Goal: Information Seeking & Learning: Learn about a topic

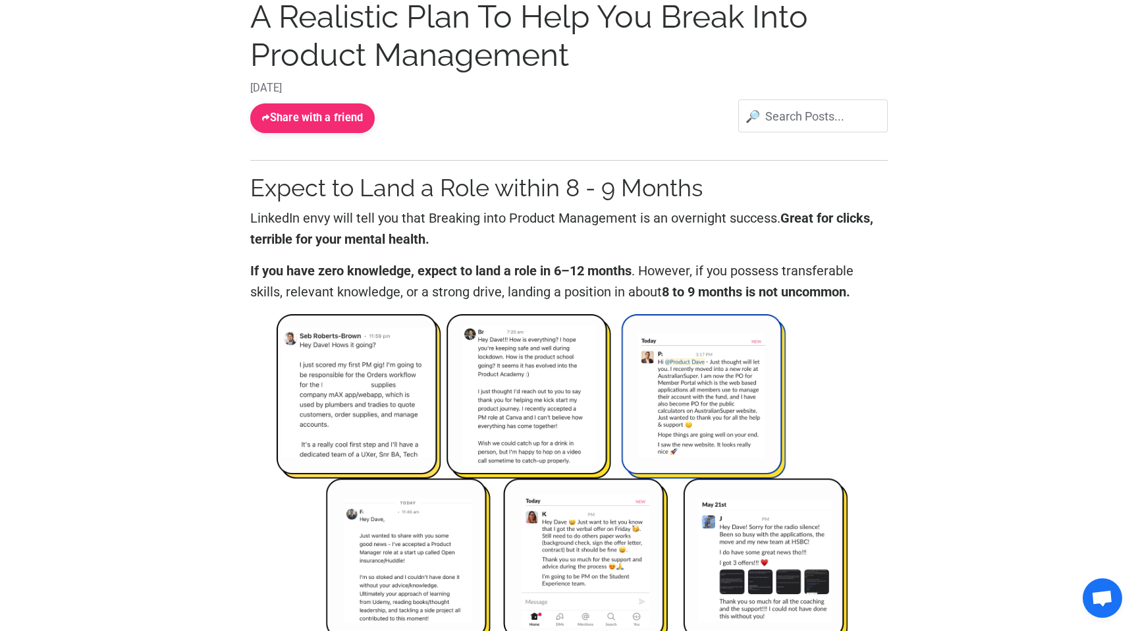
scroll to position [180, 0]
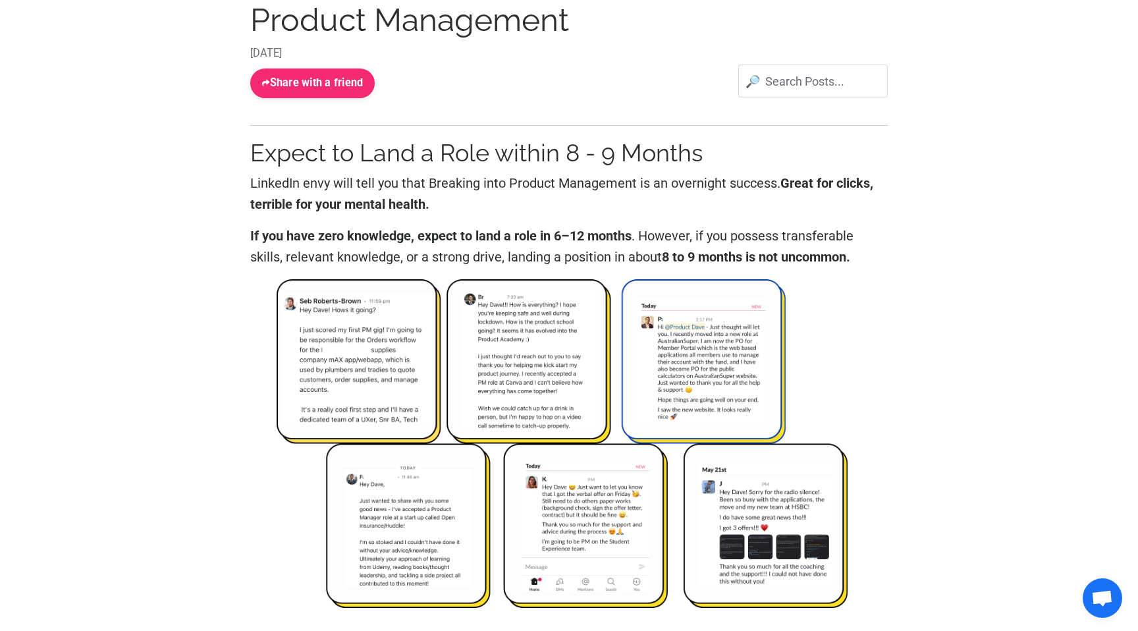
click at [412, 196] on p "LinkedIn envy will tell you that Breaking into Product Management is an overnig…" at bounding box center [568, 194] width 637 height 42
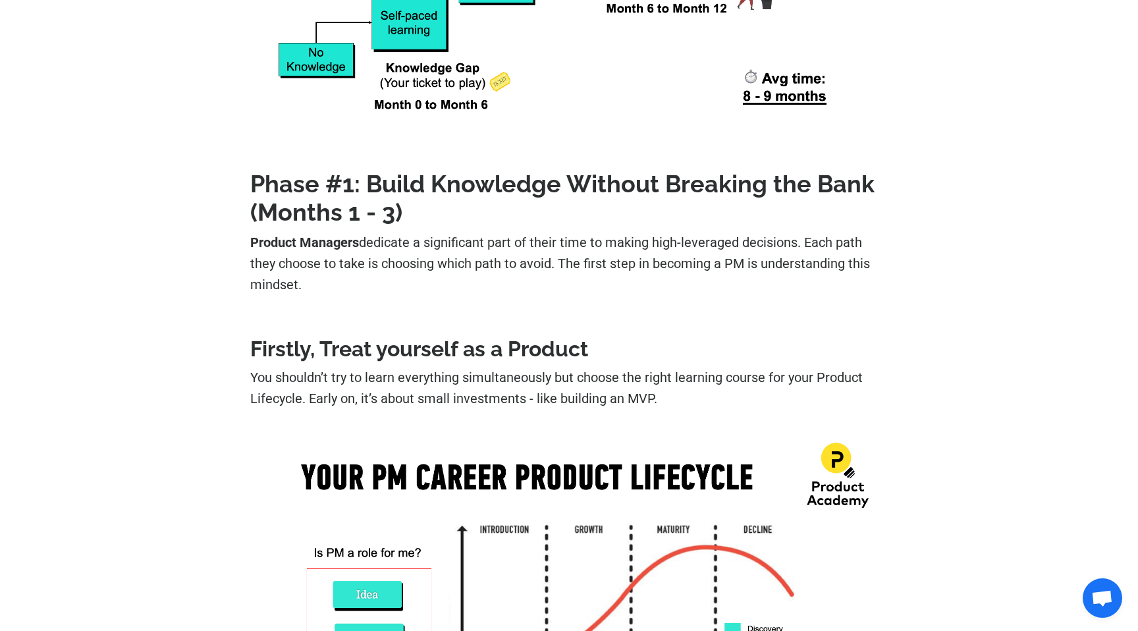
scroll to position [1183, 0]
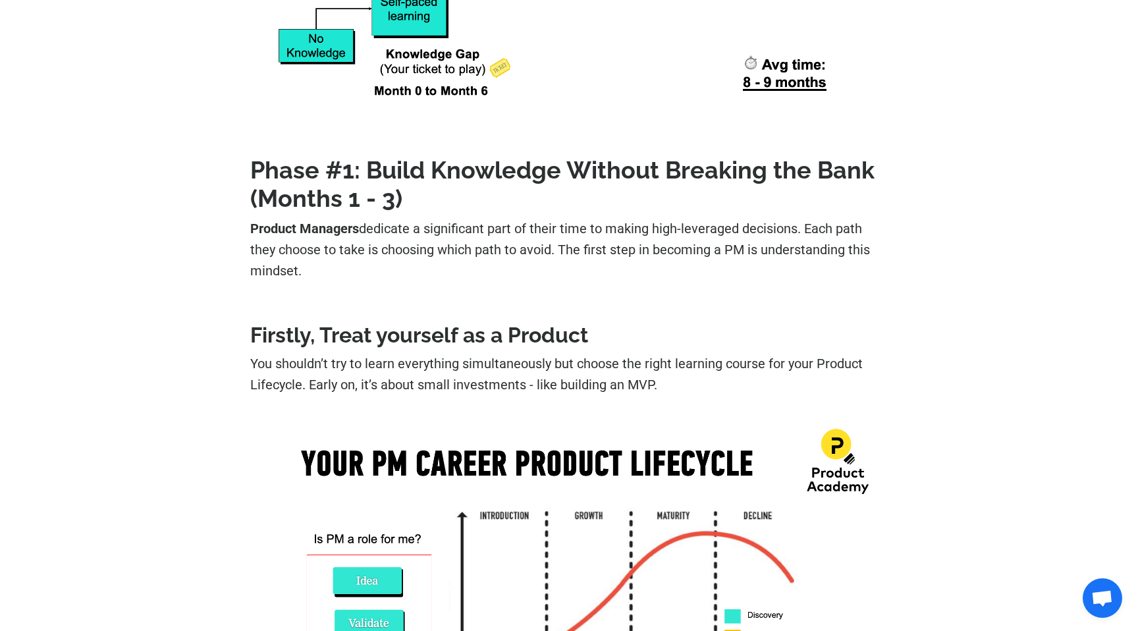
click at [256, 230] on strong "Product Managers" at bounding box center [304, 229] width 109 height 16
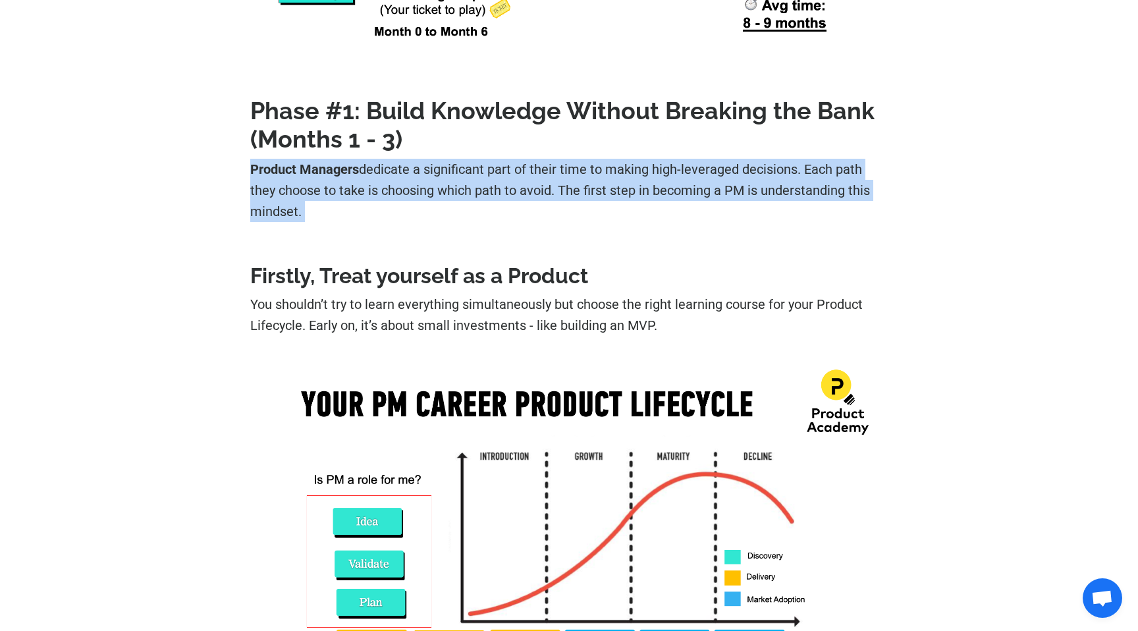
scroll to position [1252, 0]
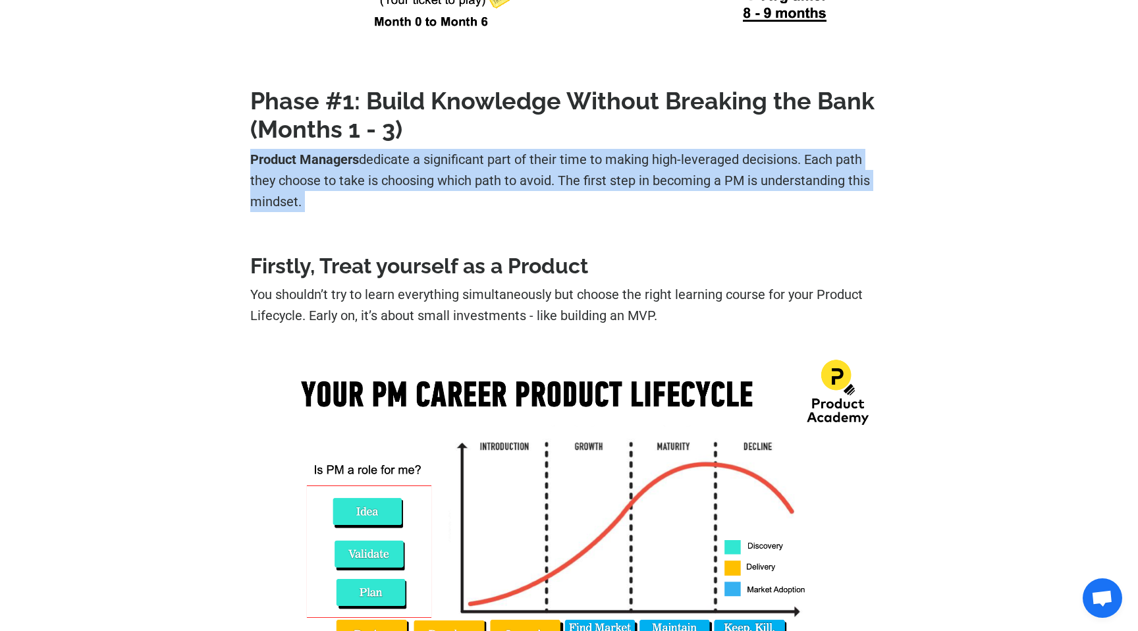
click at [360, 299] on p "You shouldn’t try to learn everything simultaneously but choose the right learn…" at bounding box center [568, 305] width 637 height 42
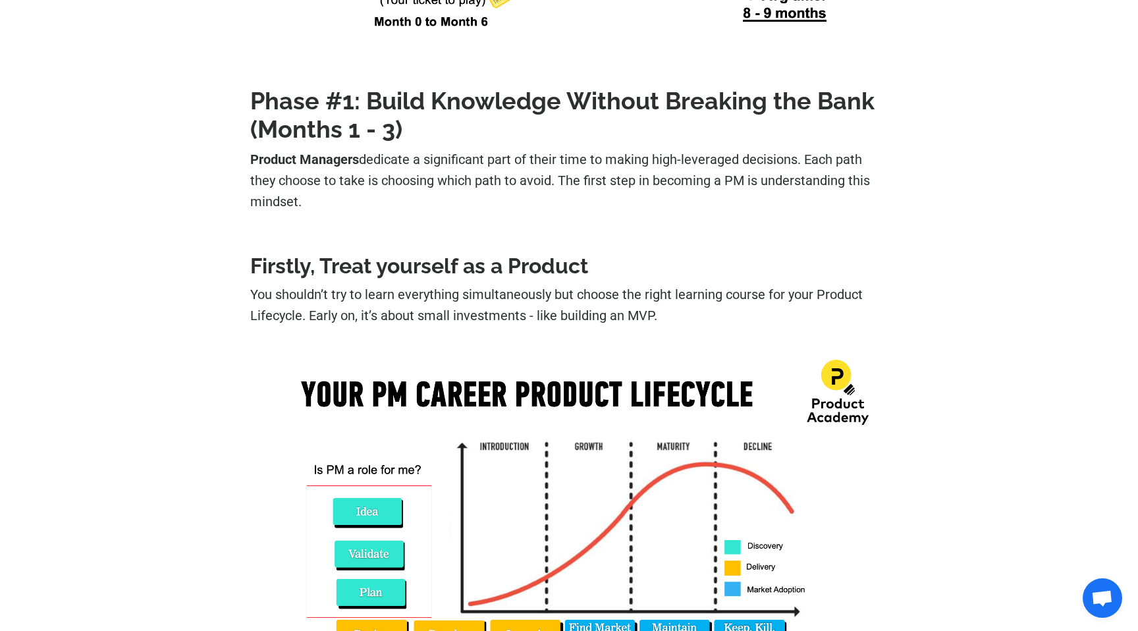
click at [360, 299] on p "You shouldn’t try to learn everything simultaneously but choose the right learn…" at bounding box center [568, 305] width 637 height 42
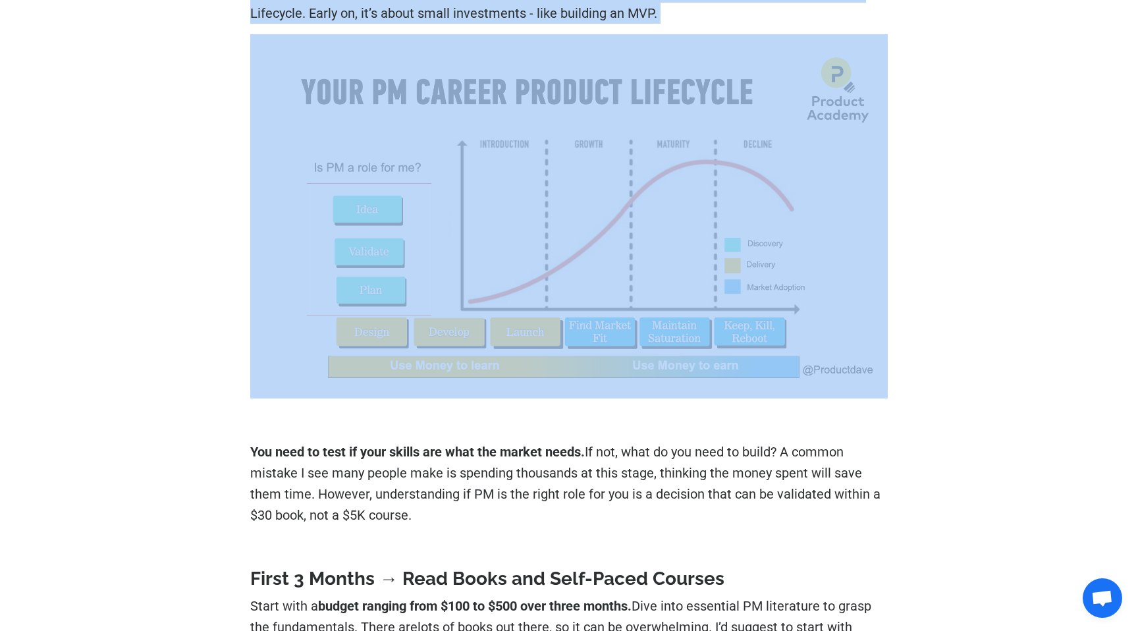
scroll to position [1562, 0]
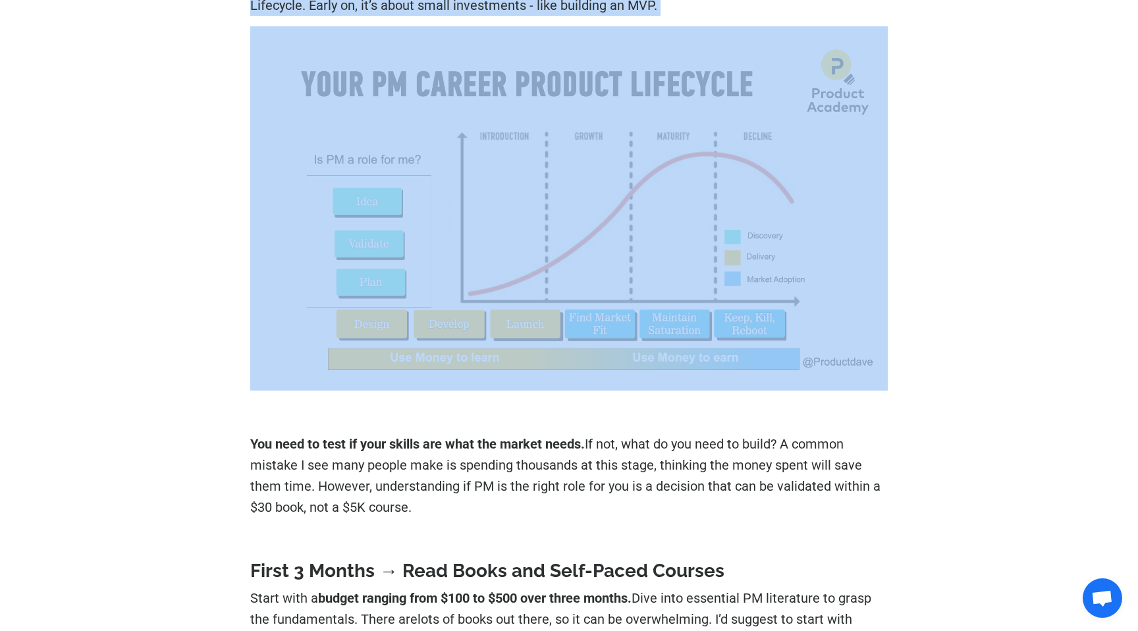
click at [257, 475] on p "You need to test if your skills are what the market needs. If not, what do you …" at bounding box center [568, 475] width 637 height 84
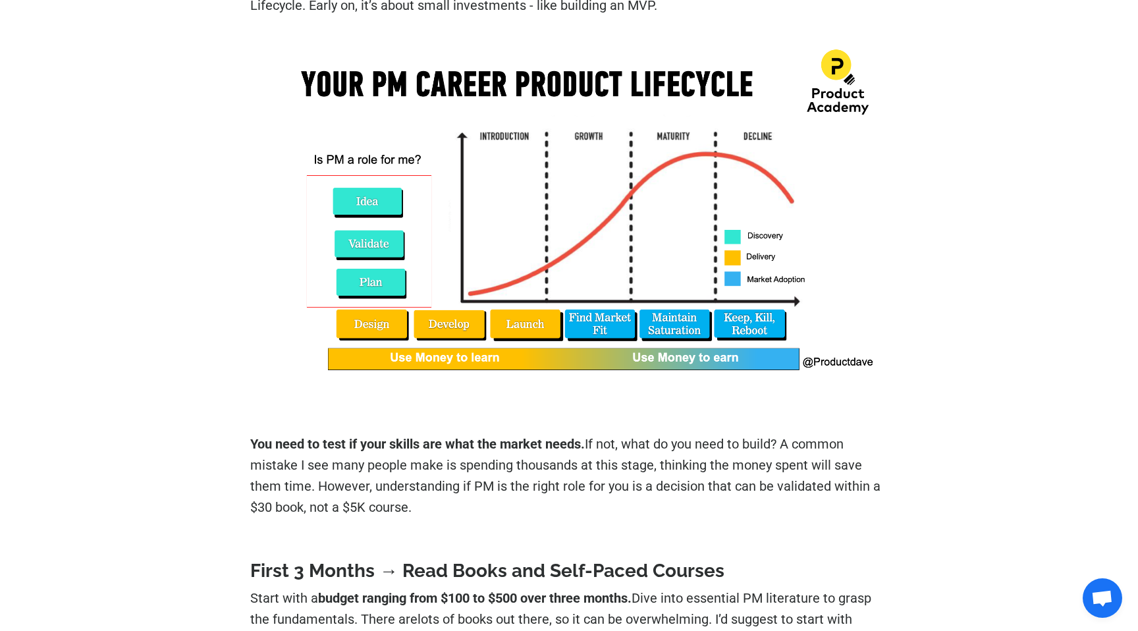
click at [257, 475] on p "You need to test if your skills are what the market needs. If not, what do you …" at bounding box center [568, 475] width 637 height 84
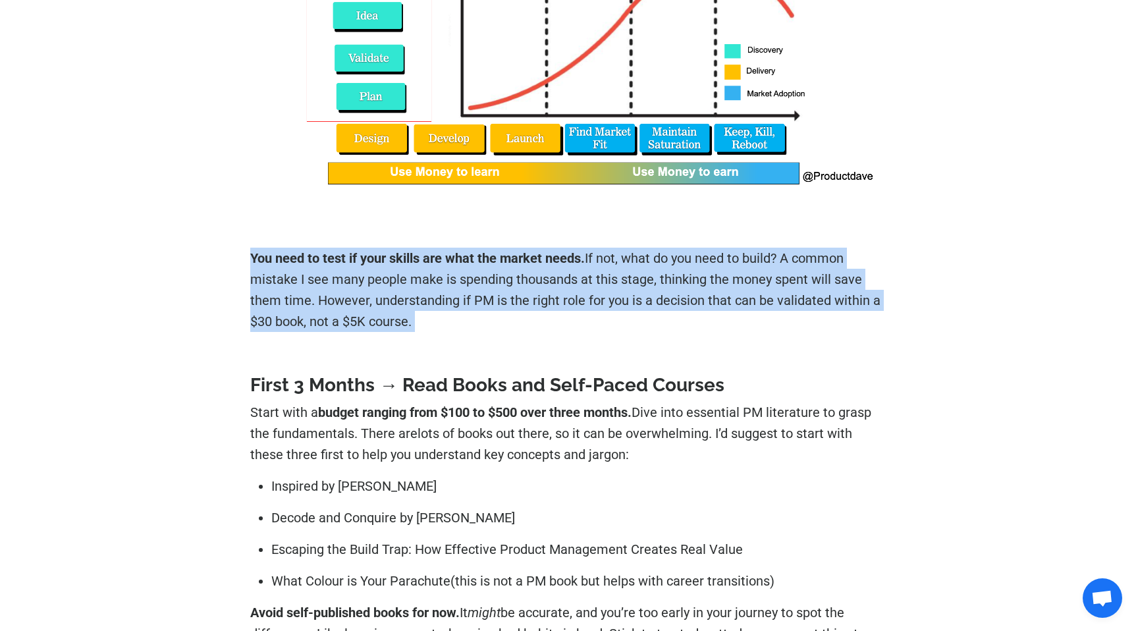
scroll to position [1775, 0]
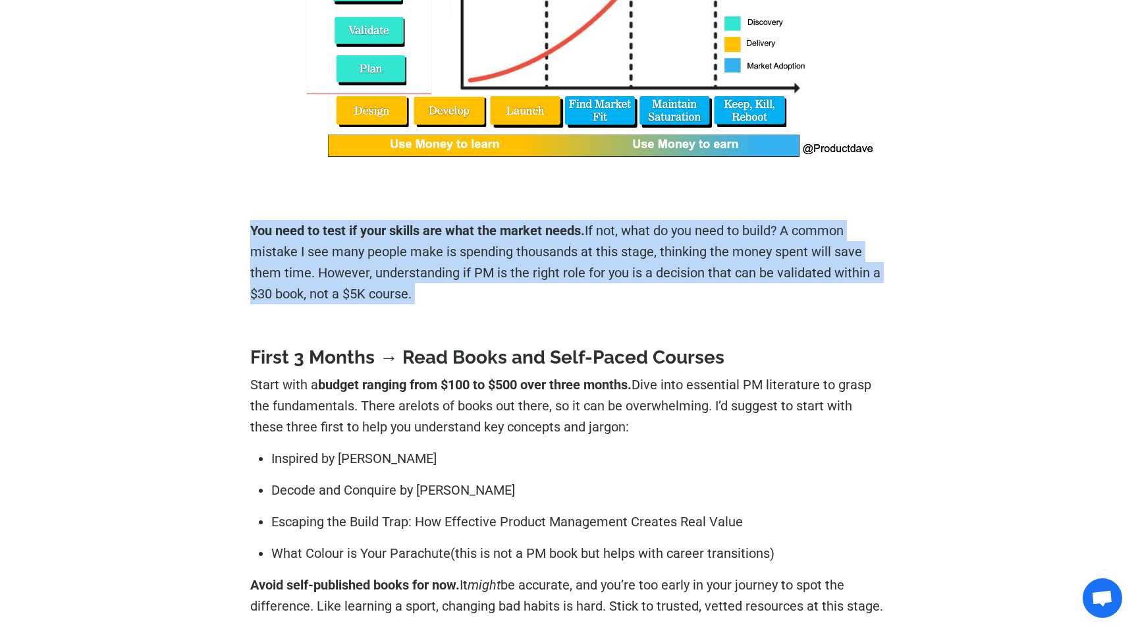
click at [275, 408] on p "Start with a budget ranging from $100 to $500 over three months. Dive into esse…" at bounding box center [568, 405] width 637 height 63
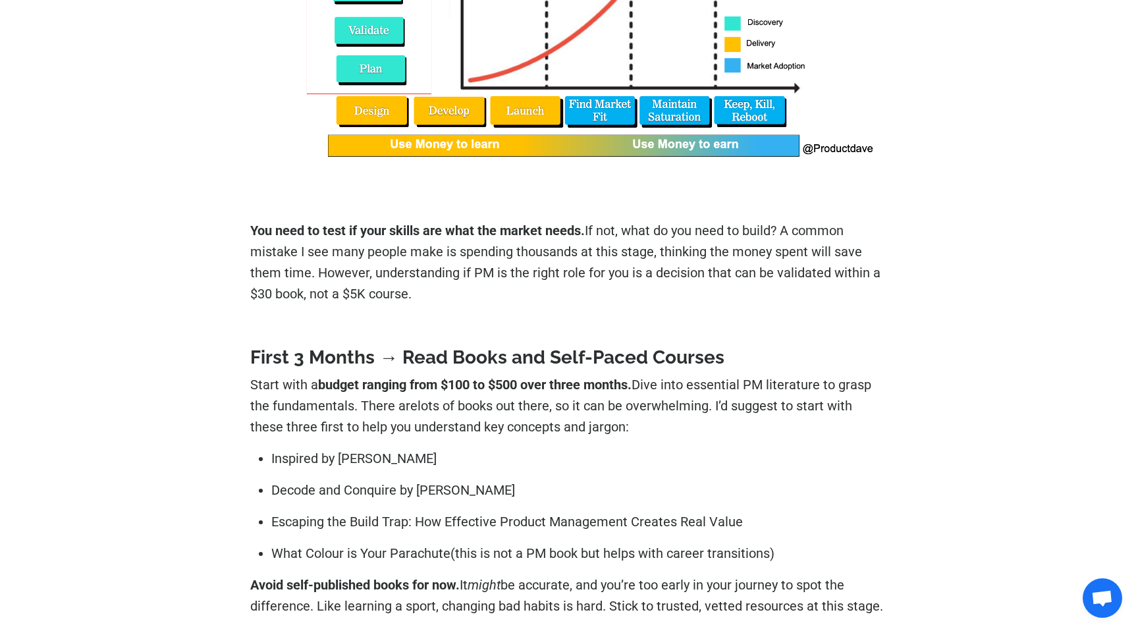
click at [275, 408] on p "Start with a budget ranging from $100 to $500 over three months. Dive into esse…" at bounding box center [568, 405] width 637 height 63
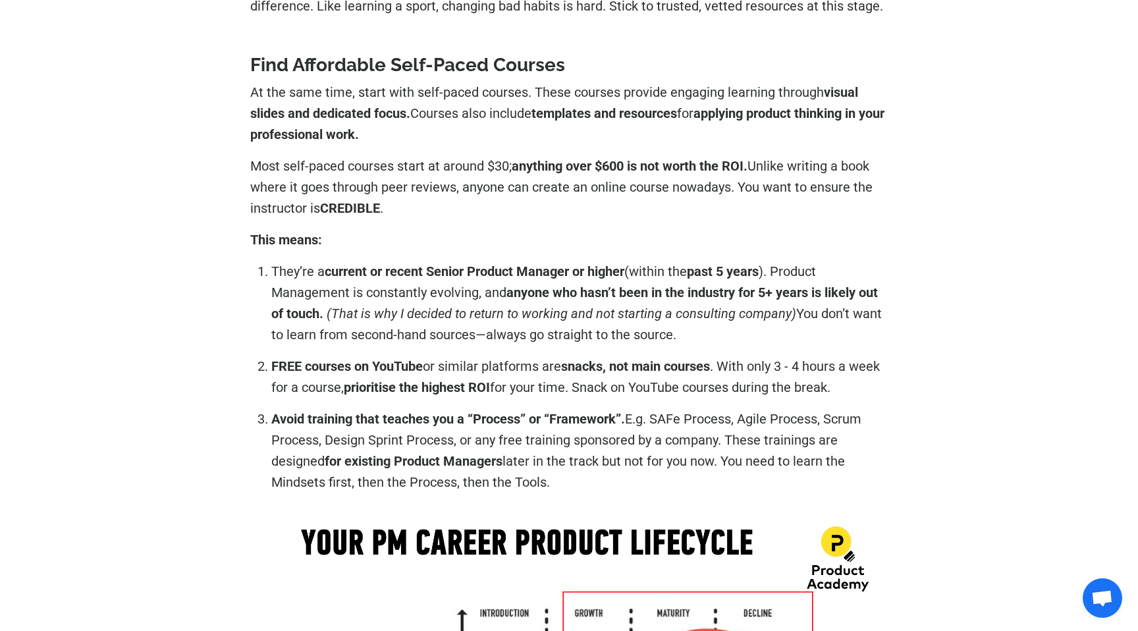
scroll to position [2383, 0]
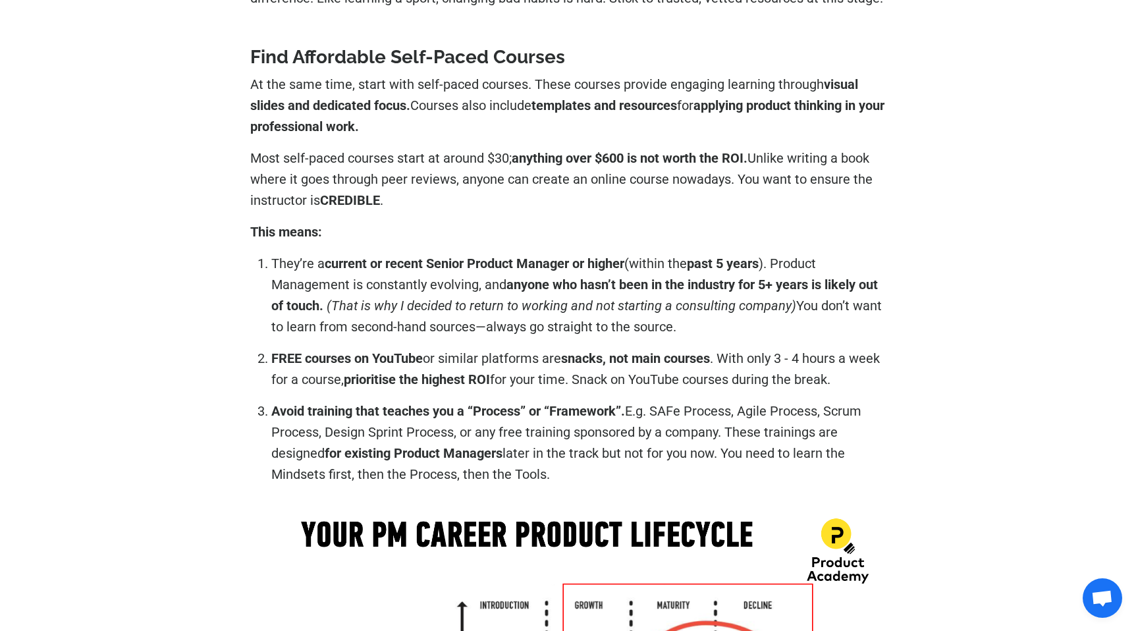
click at [360, 296] on p "They’re a current or recent Senior Product Manager or higher (within the past 5…" at bounding box center [579, 295] width 616 height 84
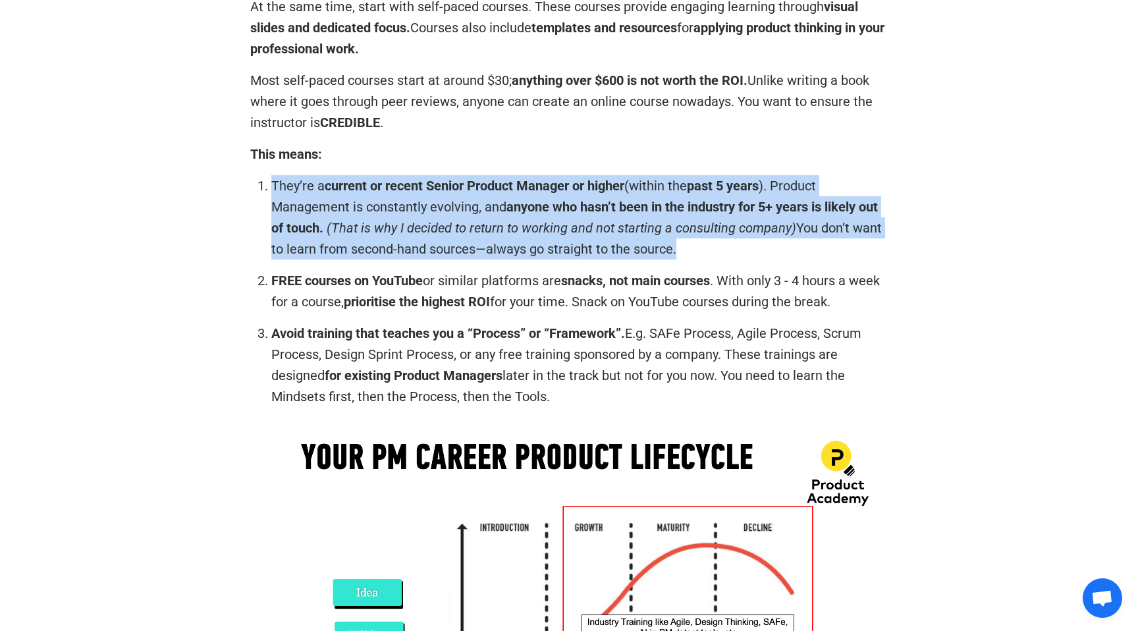
scroll to position [2488, 0]
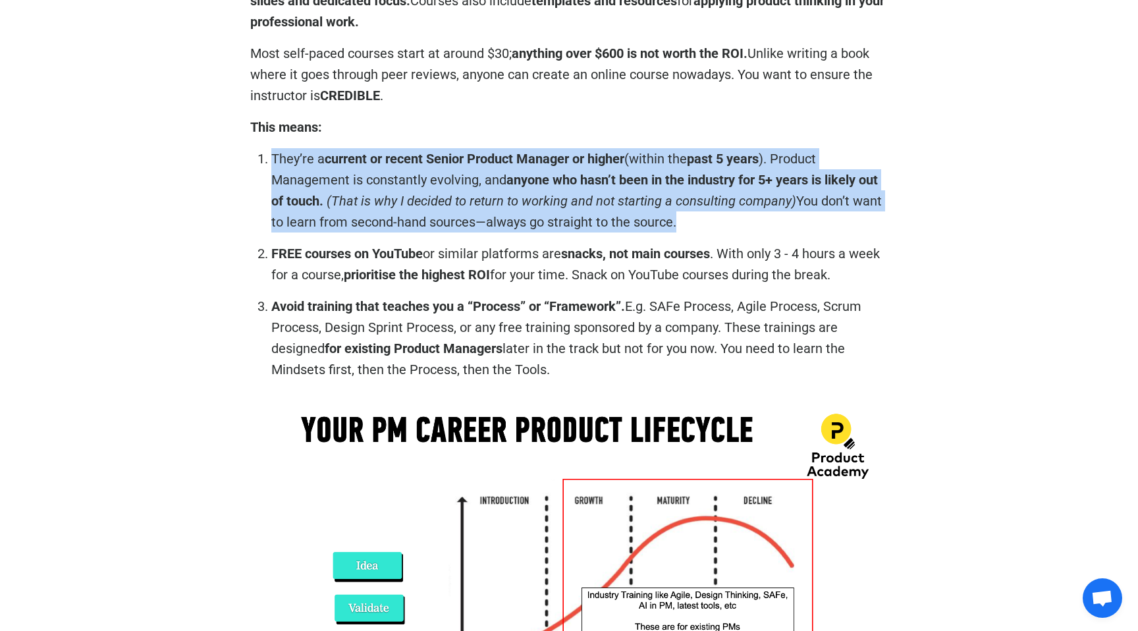
click at [462, 277] on strong "prioritise the highest ROI" at bounding box center [417, 275] width 146 height 16
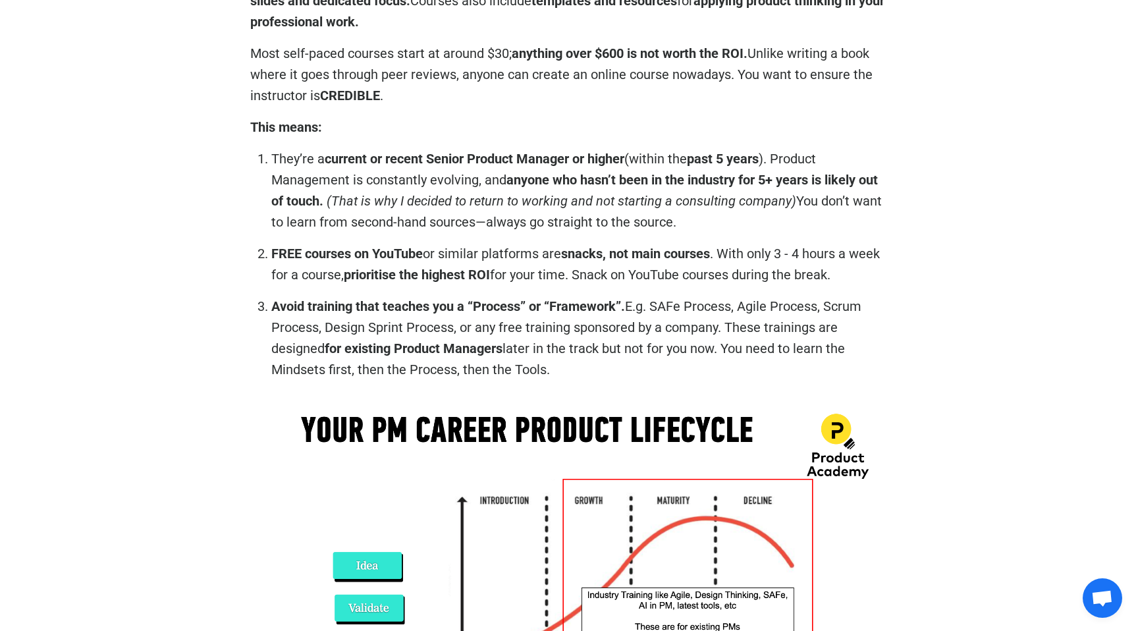
click at [462, 277] on strong "prioritise the highest ROI" at bounding box center [417, 275] width 146 height 16
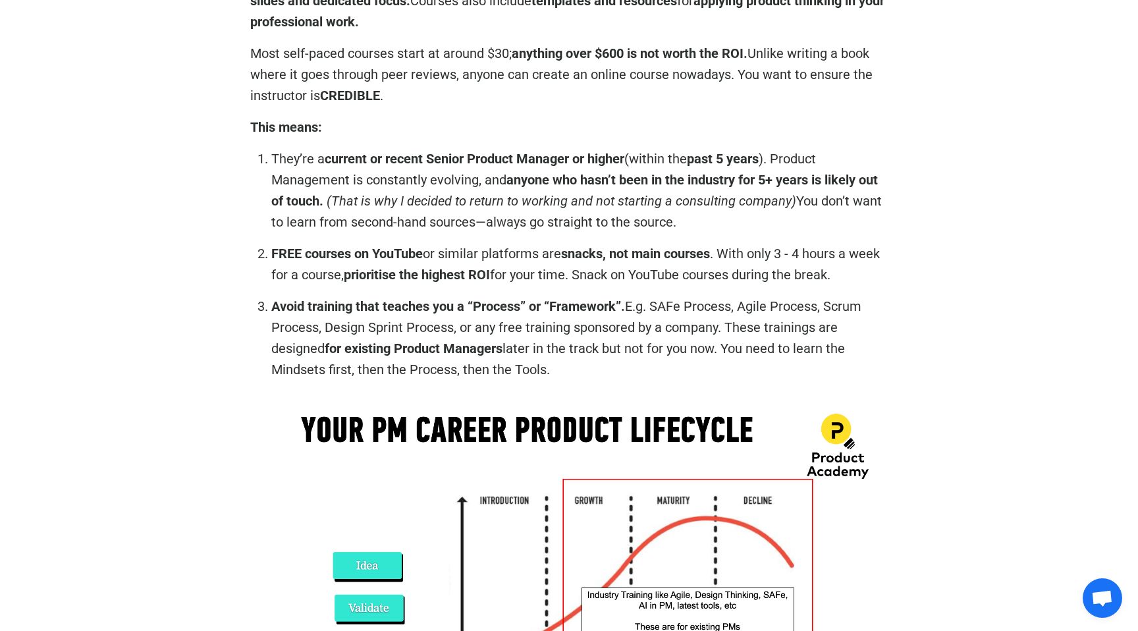
click at [350, 315] on p "Avoid training that teaches you a “Process” or “Framework”. E.g. SAFe Process, …" at bounding box center [579, 338] width 616 height 84
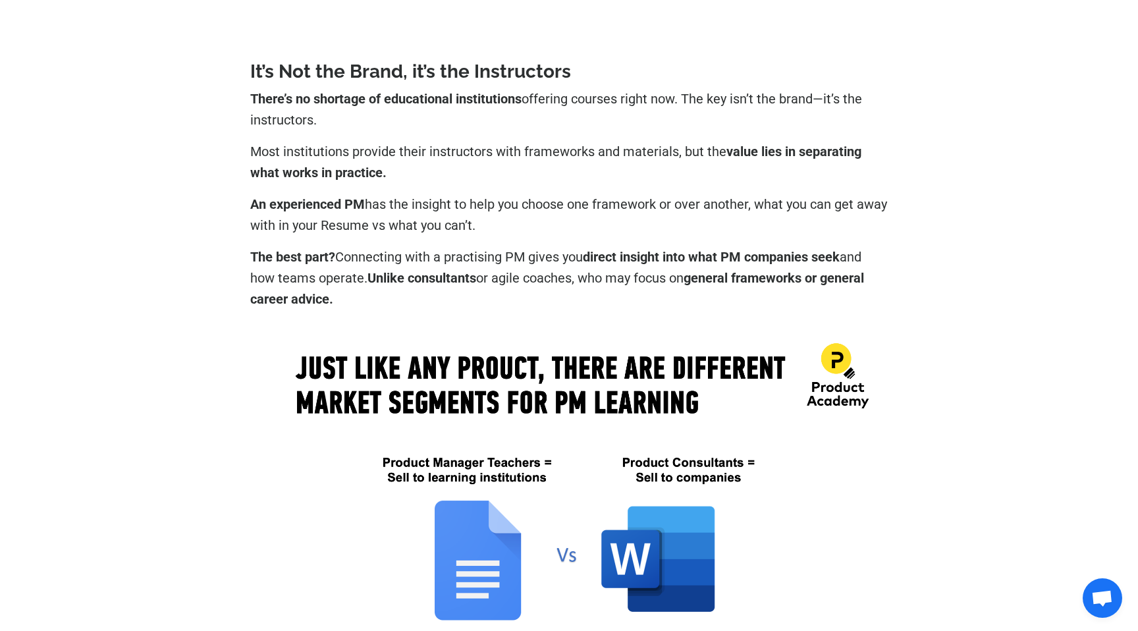
scroll to position [4060, 0]
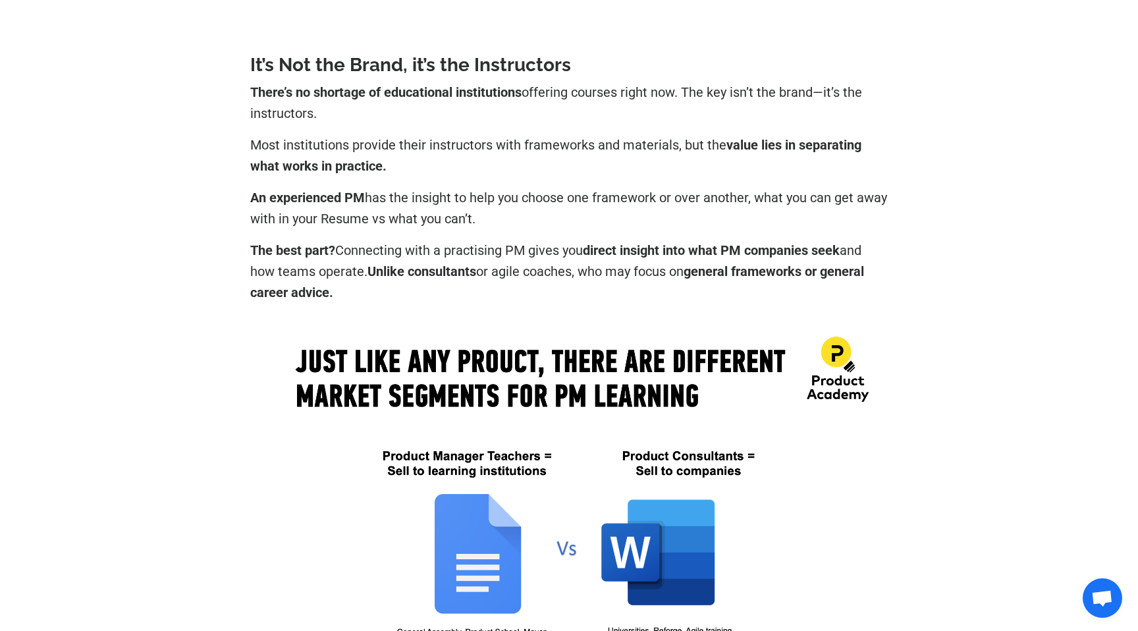
click at [271, 174] on strong "value lies in separating what works in practice." at bounding box center [555, 155] width 611 height 37
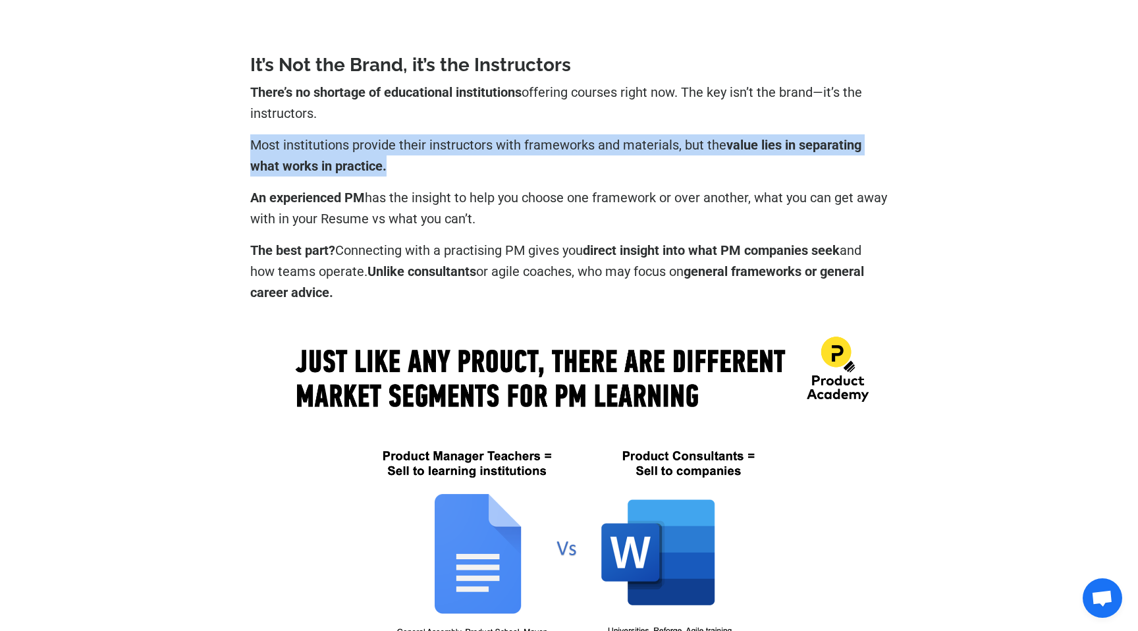
click at [263, 229] on p "An experienced PM has the insight to help you choose one framework or over anot…" at bounding box center [568, 208] width 637 height 42
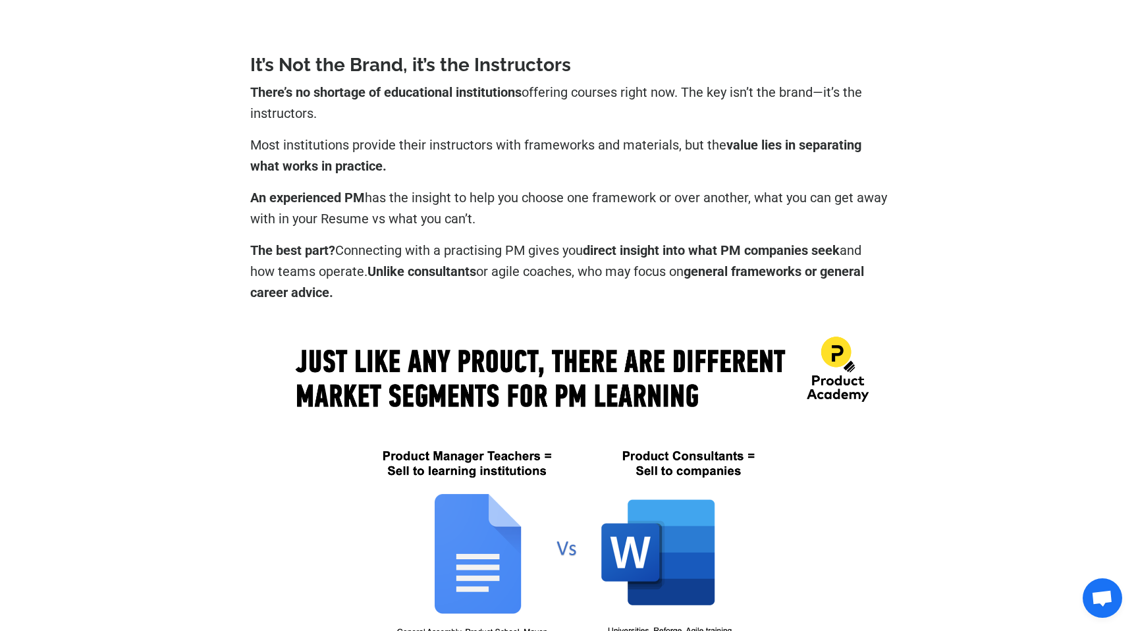
click at [263, 229] on p "An experienced PM has the insight to help you choose one framework or over anot…" at bounding box center [568, 208] width 637 height 42
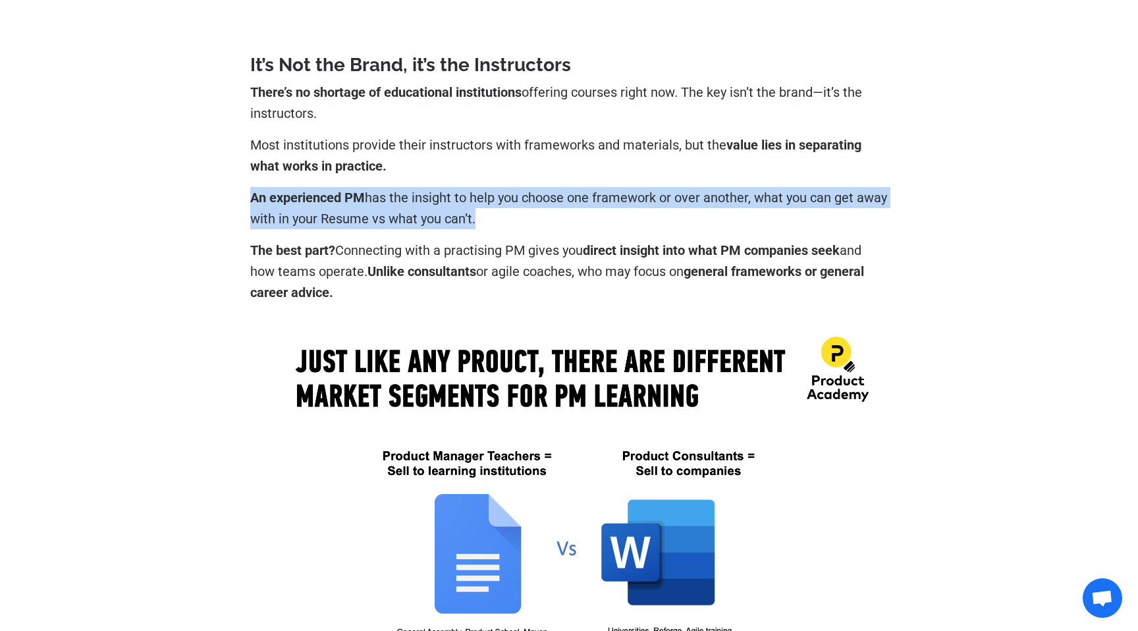
click at [264, 258] on strong "The best part?" at bounding box center [292, 250] width 85 height 16
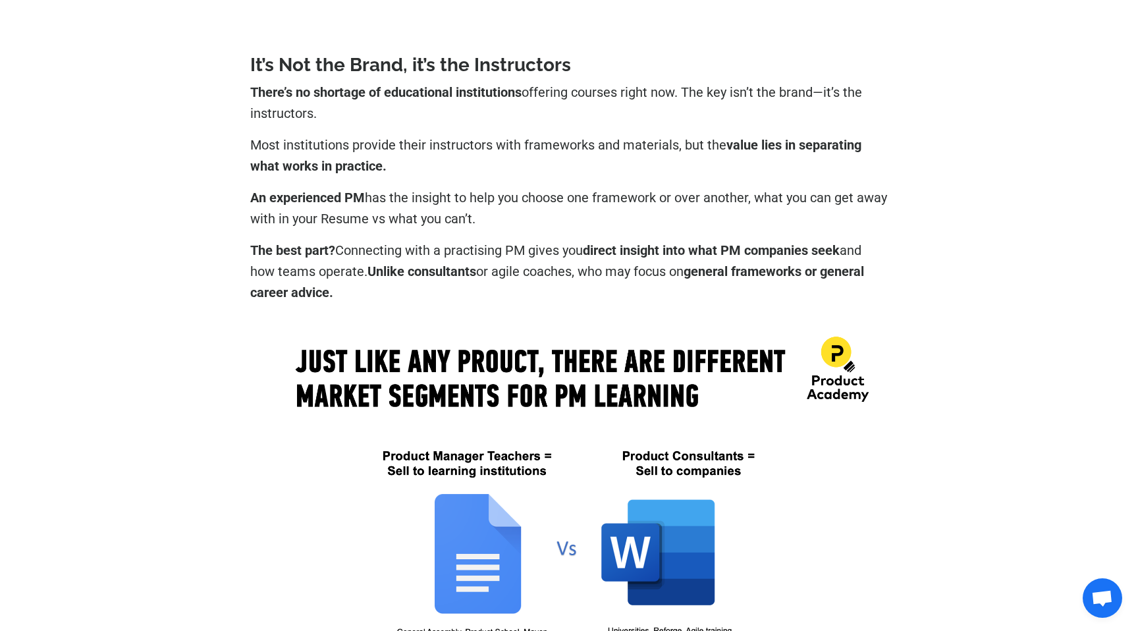
click at [264, 258] on strong "The best part?" at bounding box center [292, 250] width 85 height 16
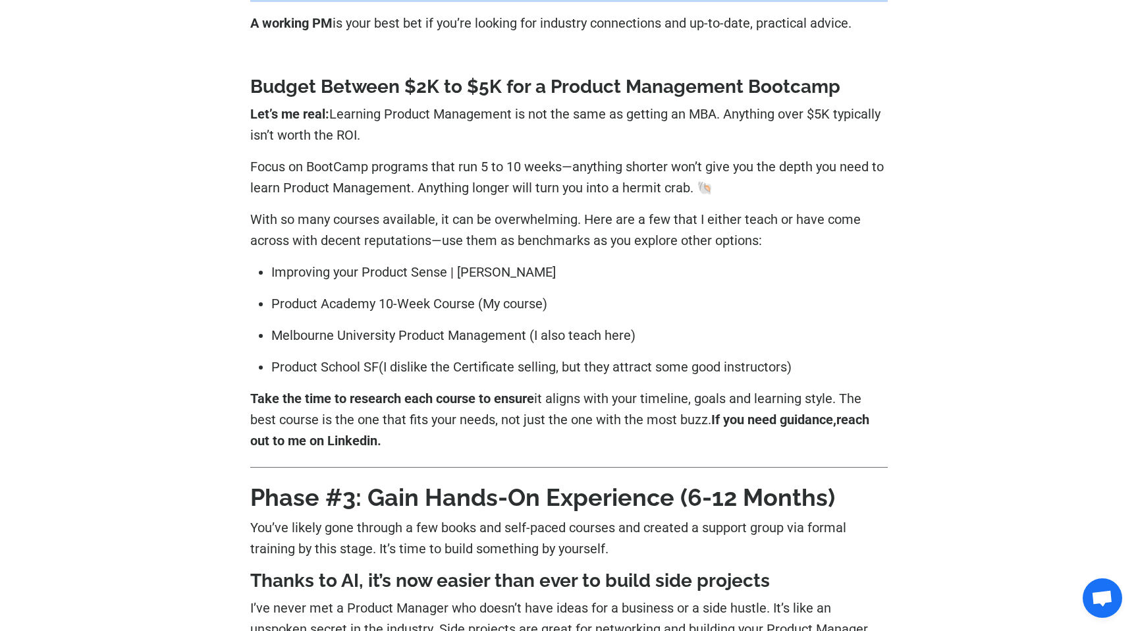
scroll to position [4744, 0]
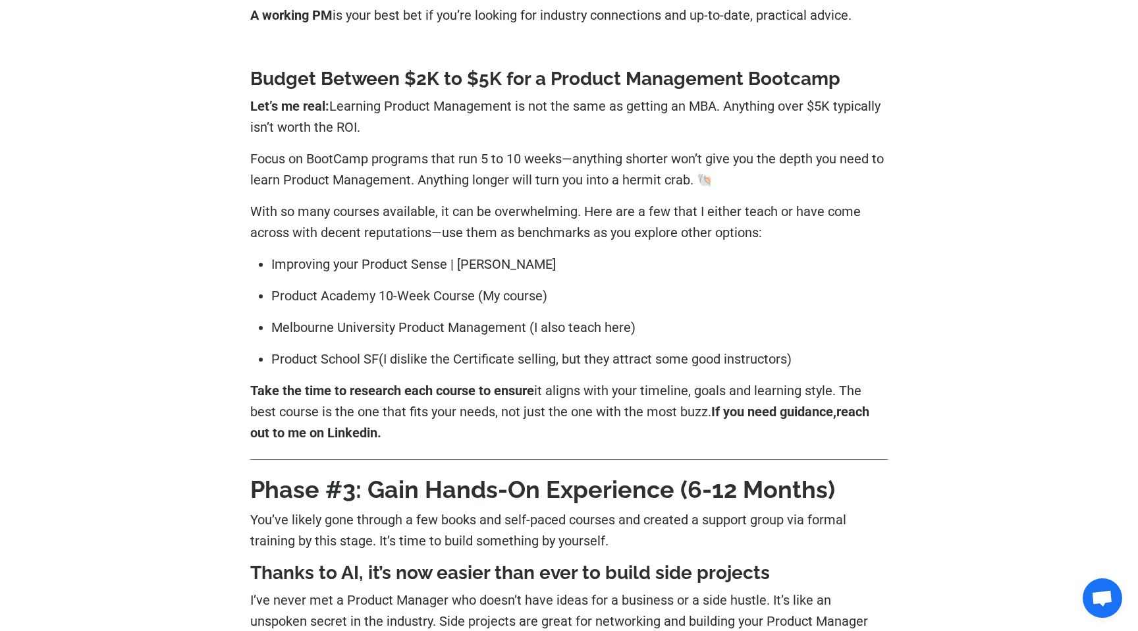
click at [256, 190] on p "Focus on BootCamp programs that run 5 to 10 weeks—anything shorter won’t give y…" at bounding box center [568, 169] width 637 height 42
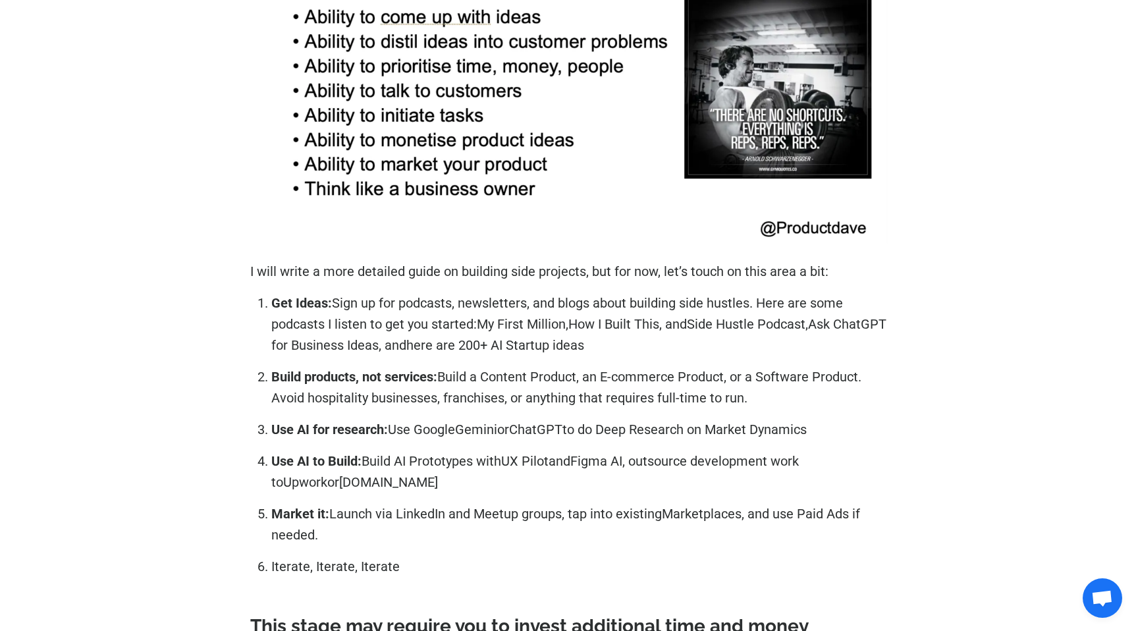
scroll to position [5622, 0]
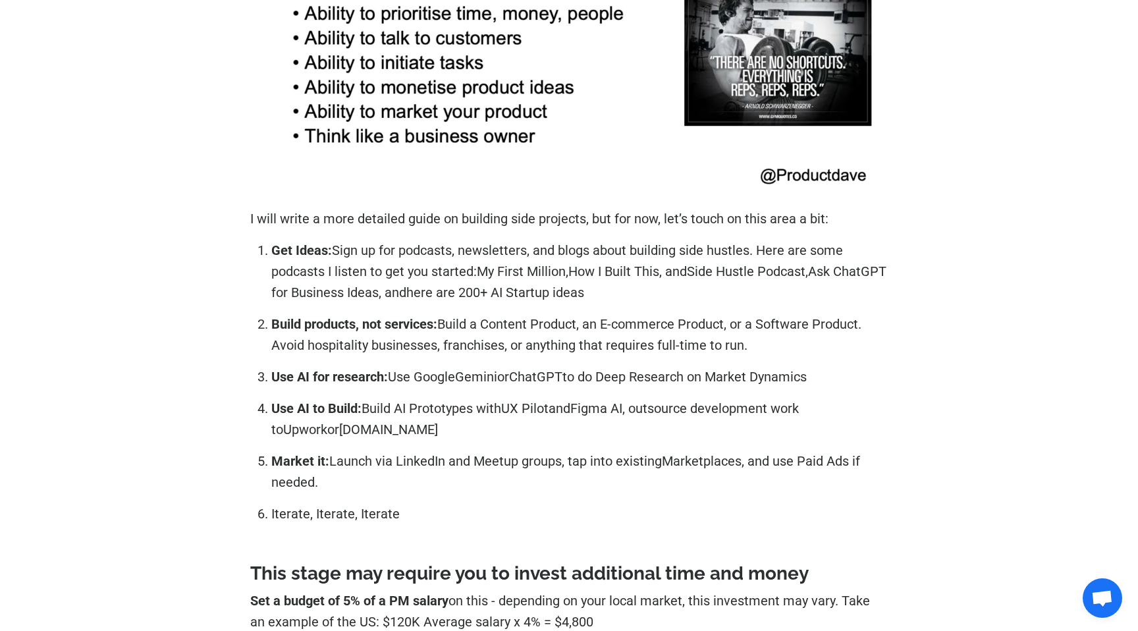
click at [317, 229] on p "I will write a more detailed guide on building side projects, but for now, let’…" at bounding box center [568, 218] width 637 height 21
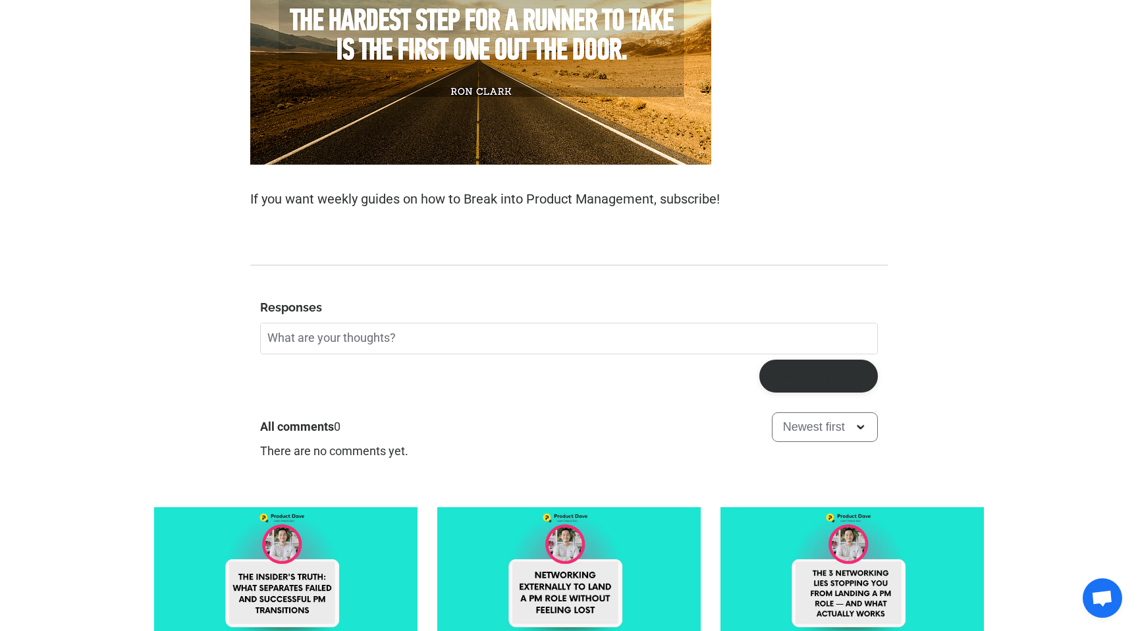
scroll to position [11680, 0]
